Goal: Transaction & Acquisition: Purchase product/service

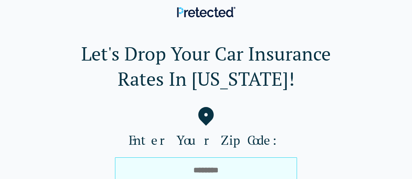
click at [183, 166] on input "tel" at bounding box center [206, 169] width 182 height 25
type input "*****"
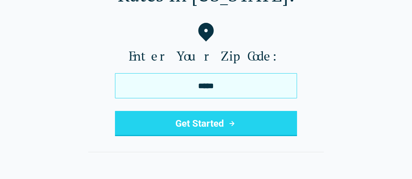
scroll to position [85, 0]
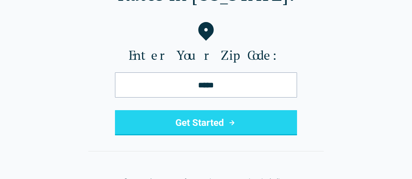
click at [180, 123] on button "Get Started" at bounding box center [206, 122] width 182 height 25
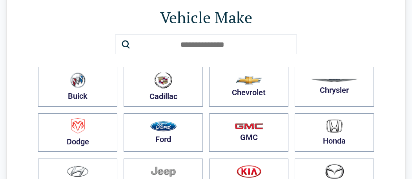
scroll to position [75, 0]
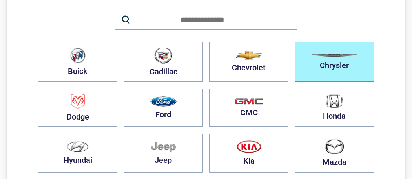
click at [320, 60] on button "Chrysler" at bounding box center [334, 62] width 79 height 40
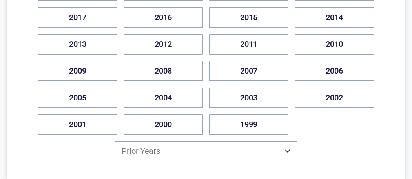
scroll to position [182, 0]
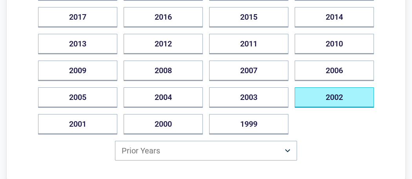
click at [313, 96] on button "2002" at bounding box center [334, 97] width 79 height 20
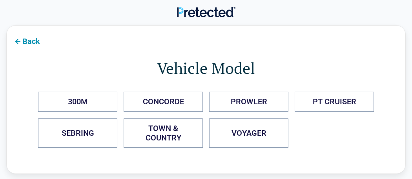
scroll to position [0, 0]
click at [153, 134] on COUNTRY "TOWN & COUNTRY" at bounding box center [163, 133] width 79 height 30
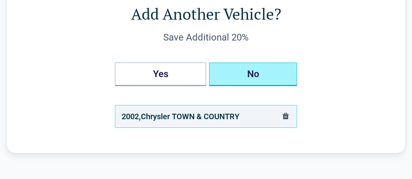
click at [246, 73] on button "No" at bounding box center [253, 74] width 88 height 24
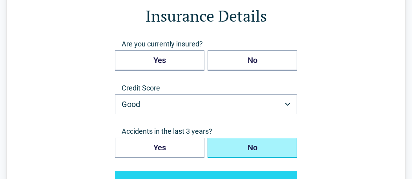
scroll to position [54, 0]
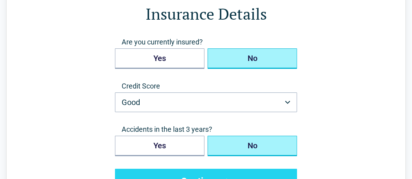
click at [241, 56] on button "No" at bounding box center [253, 58] width 90 height 20
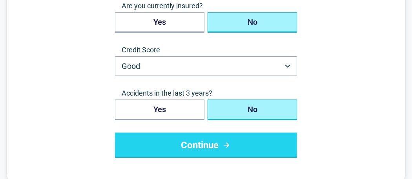
scroll to position [91, 0]
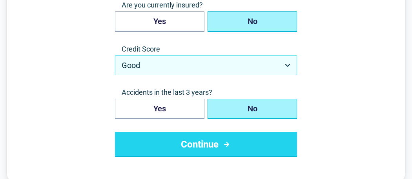
click at [216, 68] on button "Good" at bounding box center [206, 65] width 182 height 20
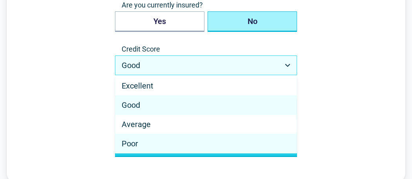
click at [210, 142] on div "Poor" at bounding box center [205, 143] width 181 height 19
select select "****"
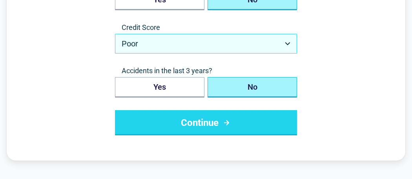
scroll to position [119, 0]
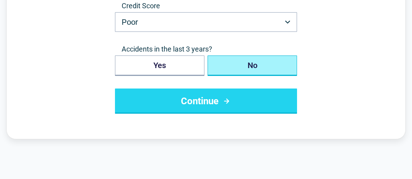
click at [214, 103] on button "Continue" at bounding box center [206, 100] width 182 height 25
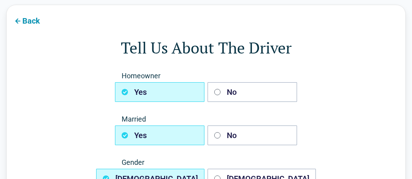
scroll to position [22, 0]
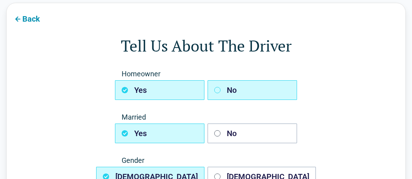
click at [225, 87] on button "No" at bounding box center [253, 90] width 90 height 20
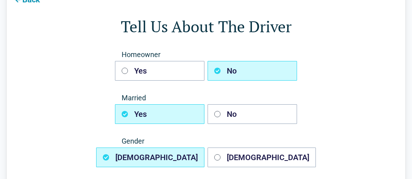
scroll to position [47, 0]
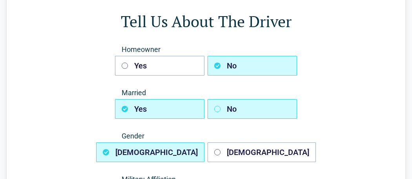
click at [222, 110] on button "No" at bounding box center [253, 109] width 90 height 20
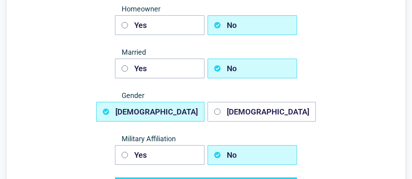
scroll to position [94, 0]
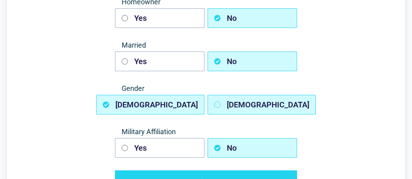
click at [223, 109] on button "Female" at bounding box center [262, 105] width 108 height 20
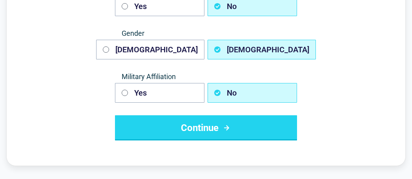
scroll to position [151, 0]
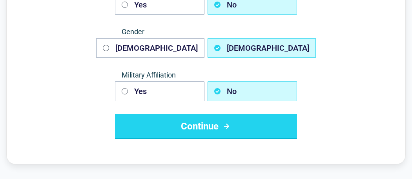
click at [220, 129] on button "Continue" at bounding box center [206, 126] width 182 height 25
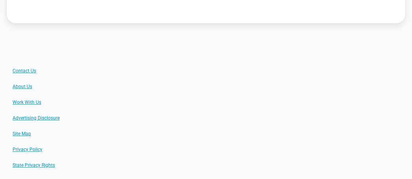
scroll to position [0, 0]
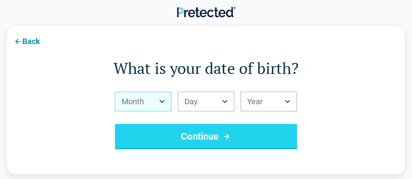
click at [133, 103] on button "Month" at bounding box center [143, 102] width 57 height 20
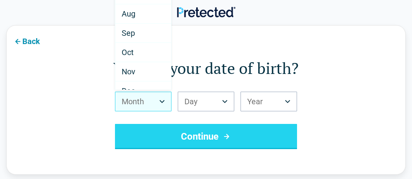
scroll to position [127, 0]
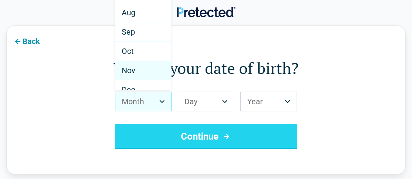
click at [131, 70] on span "Nov" at bounding box center [129, 70] width 14 height 9
select select "**"
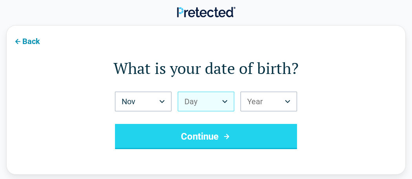
click at [187, 104] on button "Day" at bounding box center [206, 102] width 57 height 20
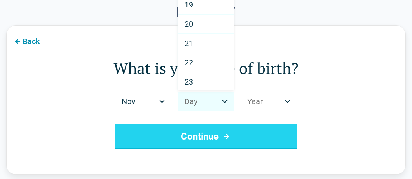
scroll to position [347, 0]
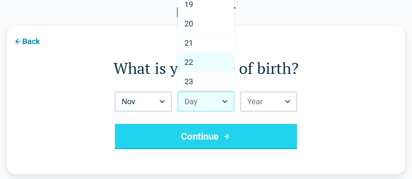
click at [187, 60] on span "22" at bounding box center [189, 61] width 9 height 9
select select "**"
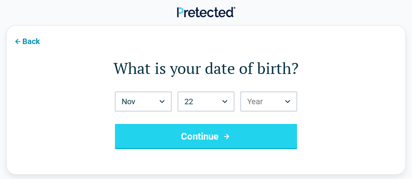
click at [249, 106] on button "Year" at bounding box center [269, 102] width 57 height 20
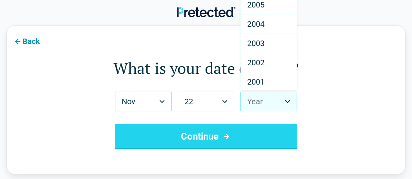
scroll to position [42, 0]
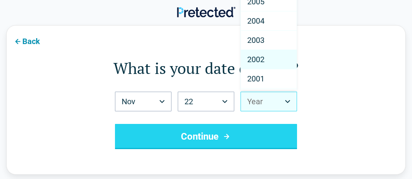
click at [253, 57] on span "2002" at bounding box center [255, 59] width 17 height 9
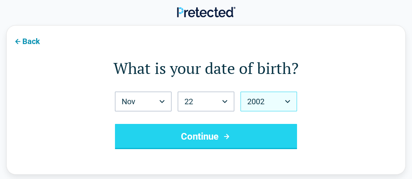
click at [254, 106] on button "2002" at bounding box center [269, 102] width 57 height 20
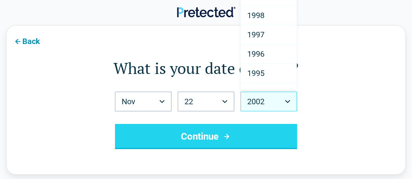
scroll to position [172, 0]
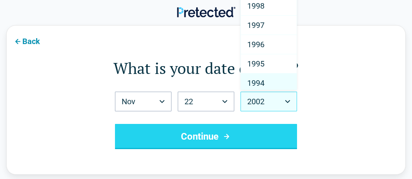
click at [250, 83] on span "1994" at bounding box center [255, 82] width 17 height 9
select select "****"
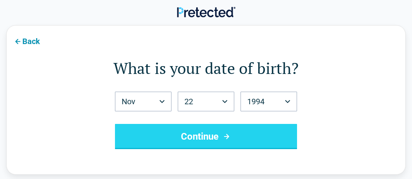
click at [161, 137] on button "Continue" at bounding box center [206, 136] width 182 height 25
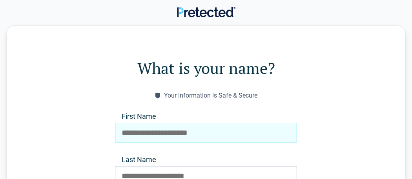
click at [147, 135] on input "First Name" at bounding box center [206, 133] width 182 height 20
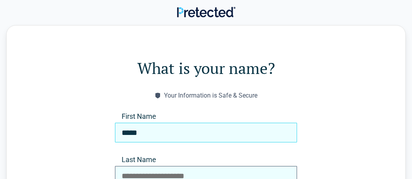
type input "*****"
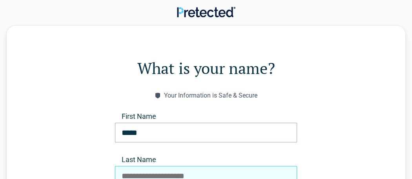
click at [125, 175] on input "Last Name" at bounding box center [206, 176] width 182 height 20
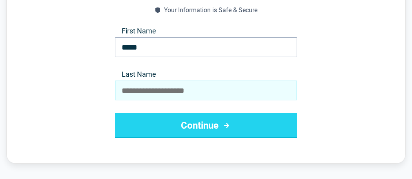
scroll to position [86, 0]
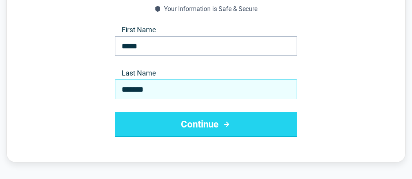
type input "********"
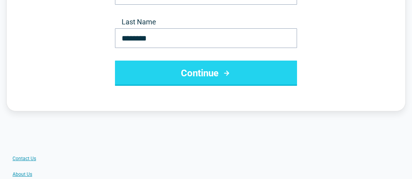
click at [141, 71] on button "Continue" at bounding box center [206, 72] width 182 height 25
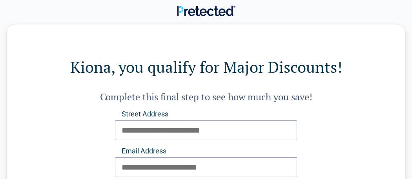
scroll to position [0, 0]
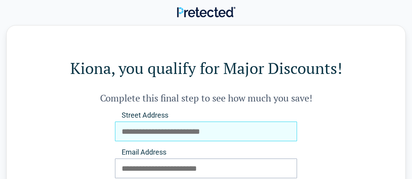
click at [147, 131] on input "Street Address" at bounding box center [206, 131] width 182 height 20
type input "**********"
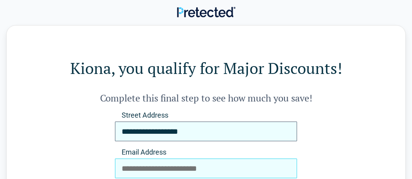
type input "**********"
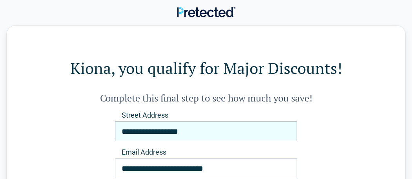
type input "**********"
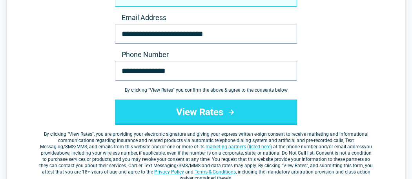
scroll to position [136, 0]
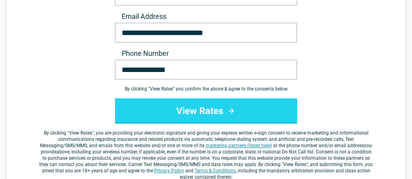
click at [158, 114] on button "View Rates" at bounding box center [206, 110] width 182 height 25
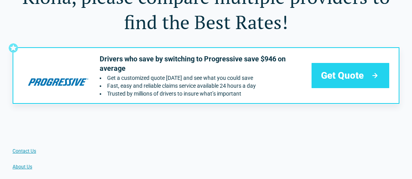
scroll to position [49, 0]
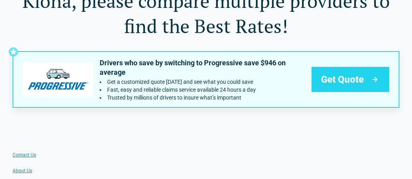
click at [325, 75] on span "Get Quote" at bounding box center [342, 79] width 43 height 13
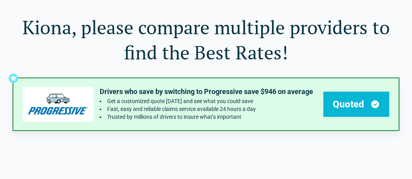
scroll to position [5, 0]
